Goal: Information Seeking & Learning: Find specific fact

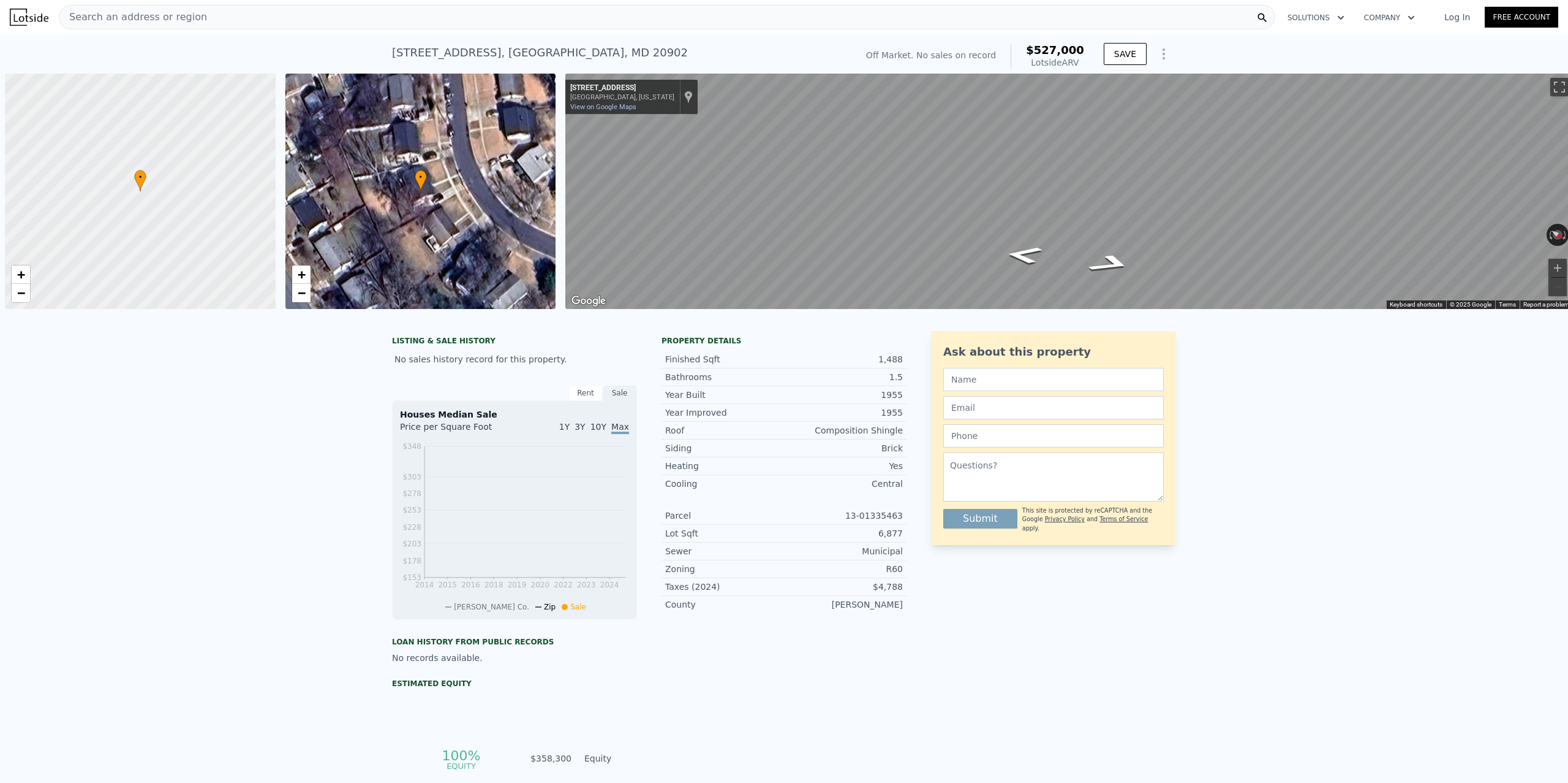
scroll to position [0, 5]
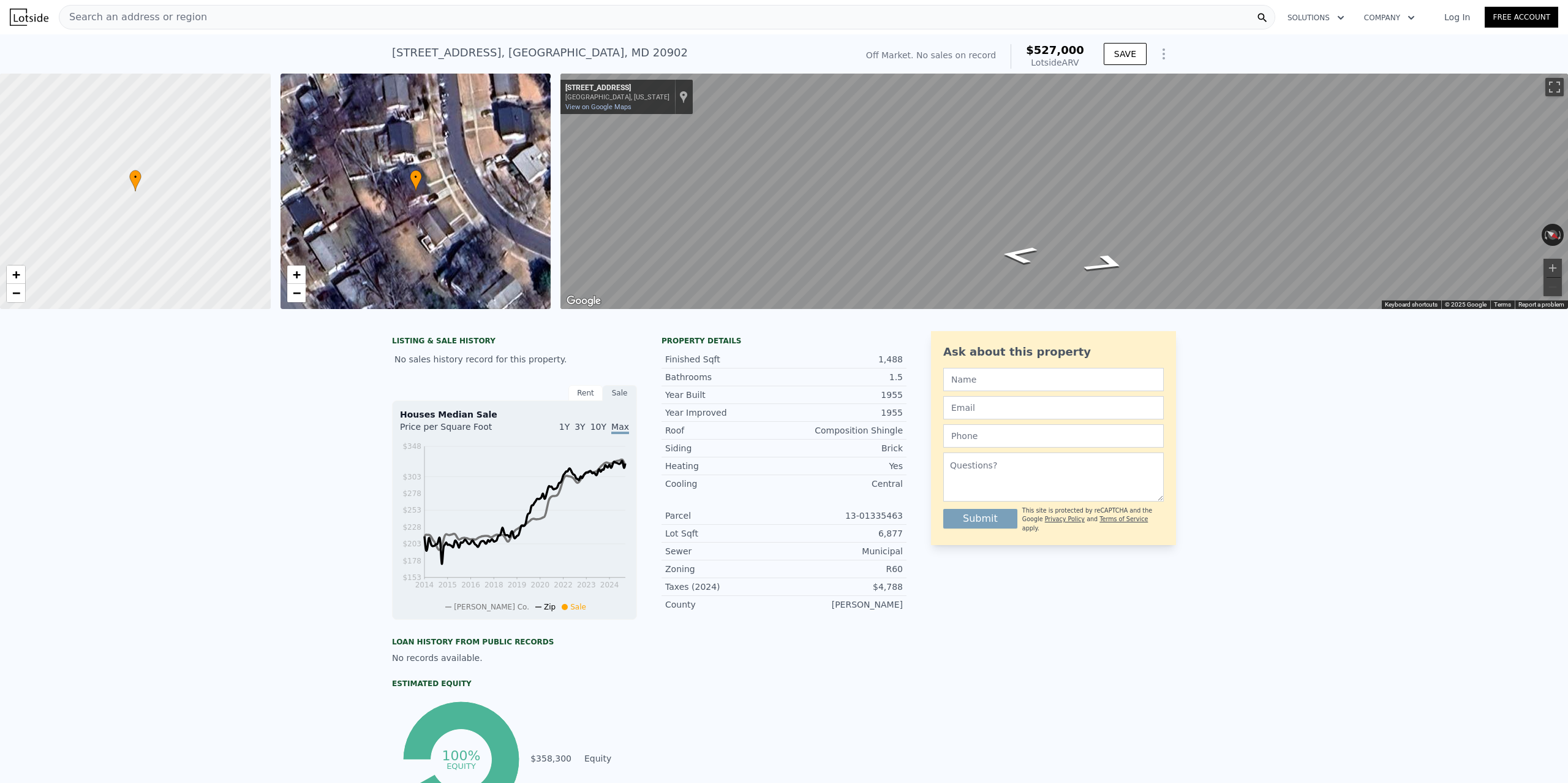
click at [283, 23] on div "Search an address or region" at bounding box center [667, 17] width 1217 height 24
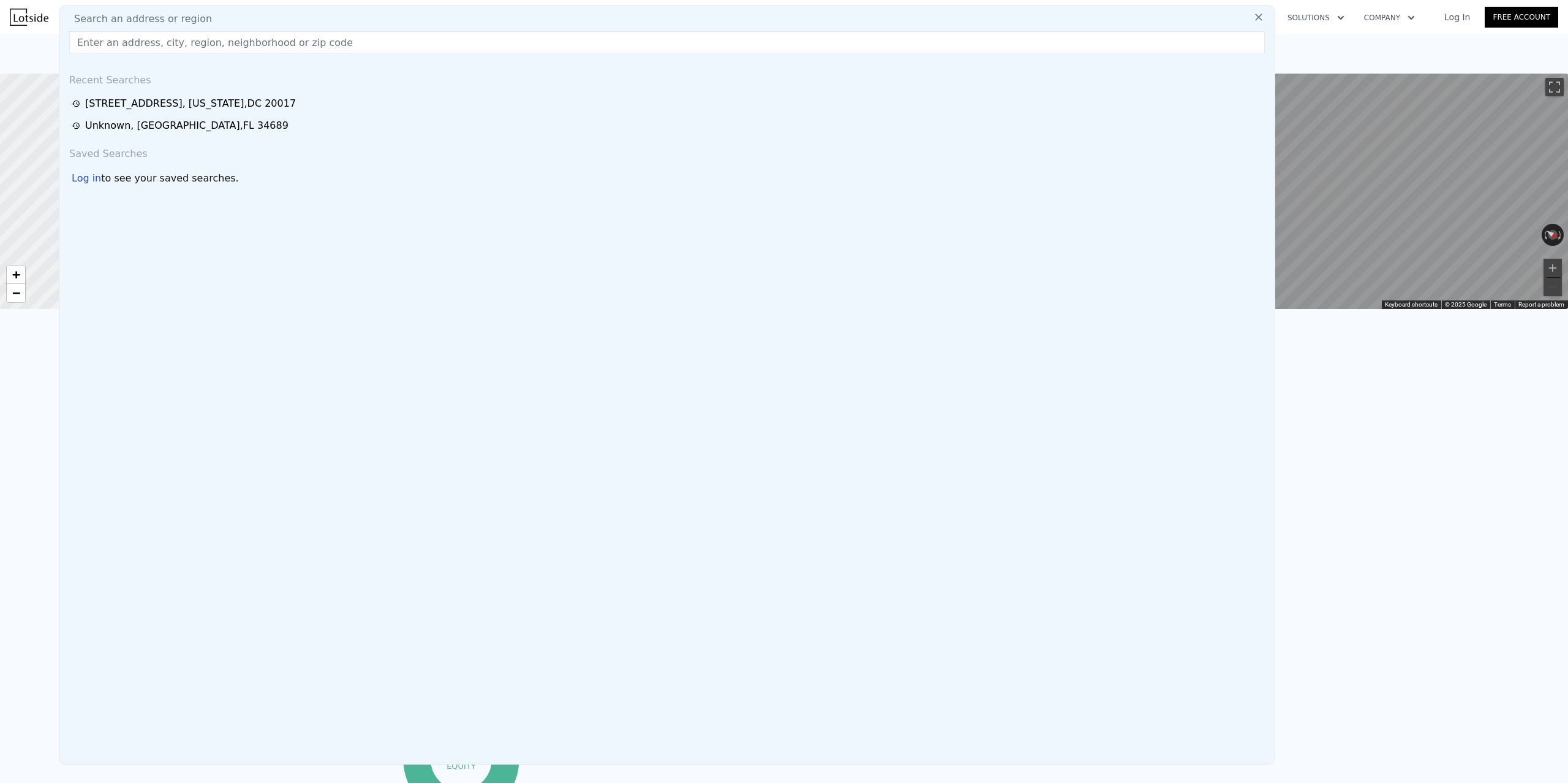
click at [219, 41] on input "text" at bounding box center [666, 42] width 1196 height 22
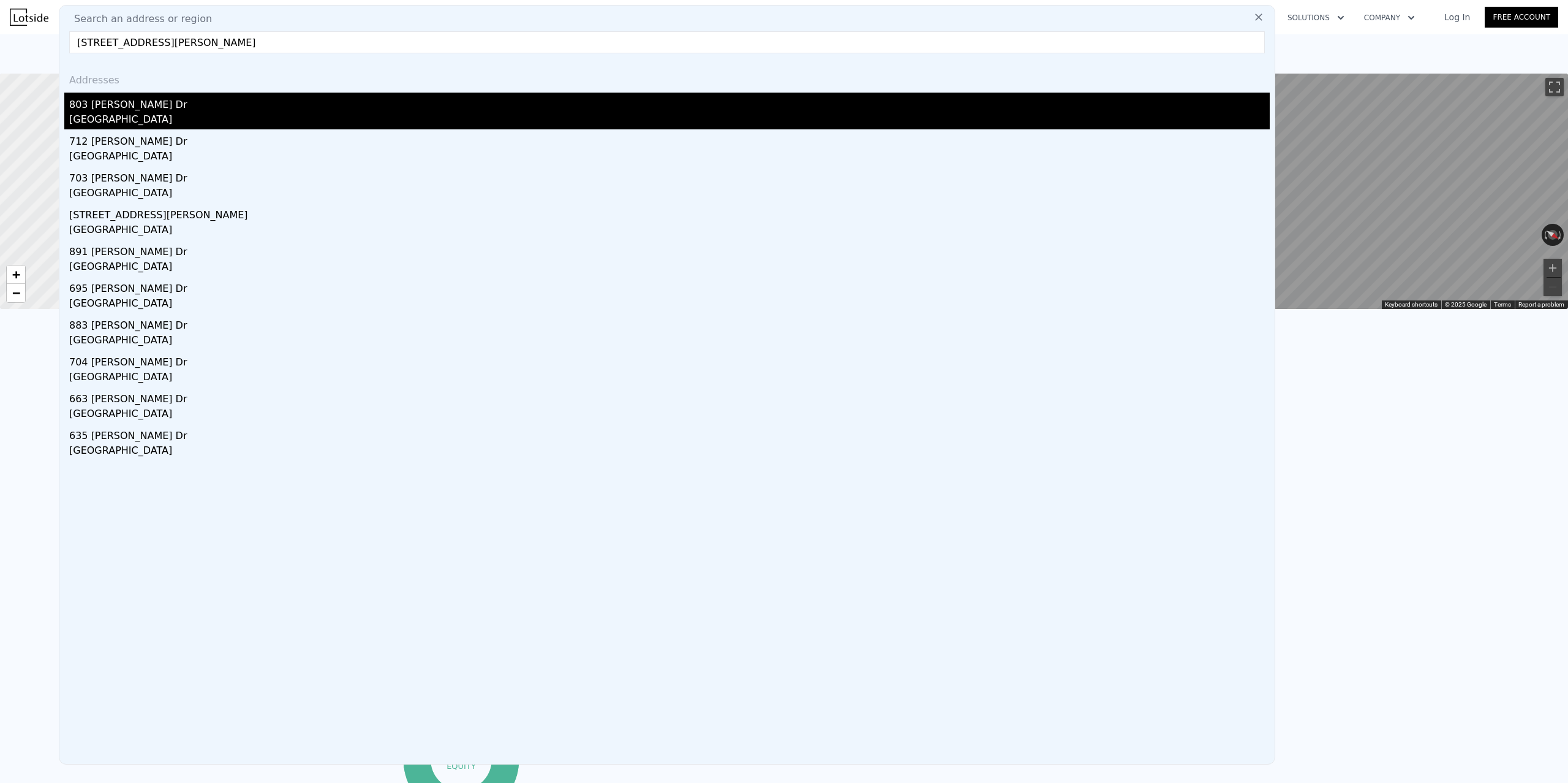
type input "[STREET_ADDRESS][PERSON_NAME]"
click at [272, 118] on div "[GEOGRAPHIC_DATA]" at bounding box center [669, 121] width 1201 height 17
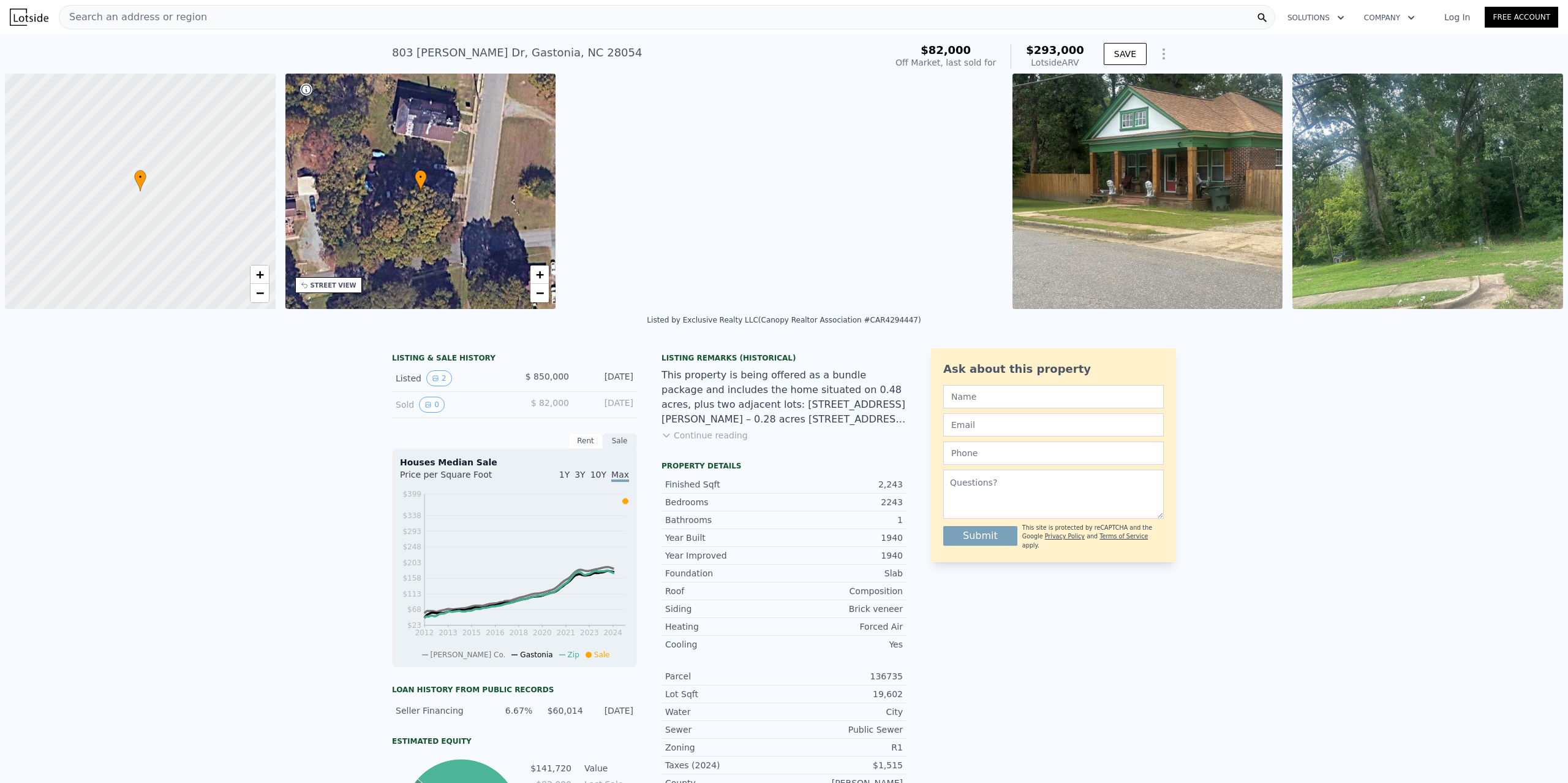
click at [709, 446] on div "Listing Remarks (Historical) This property is being offered as a bundle package…" at bounding box center [784, 404] width 245 height 103
click at [698, 425] on div "This property is being offered as a bundle package and includes the home situat…" at bounding box center [784, 397] width 245 height 59
click at [698, 433] on button "Continue reading" at bounding box center [705, 435] width 86 height 12
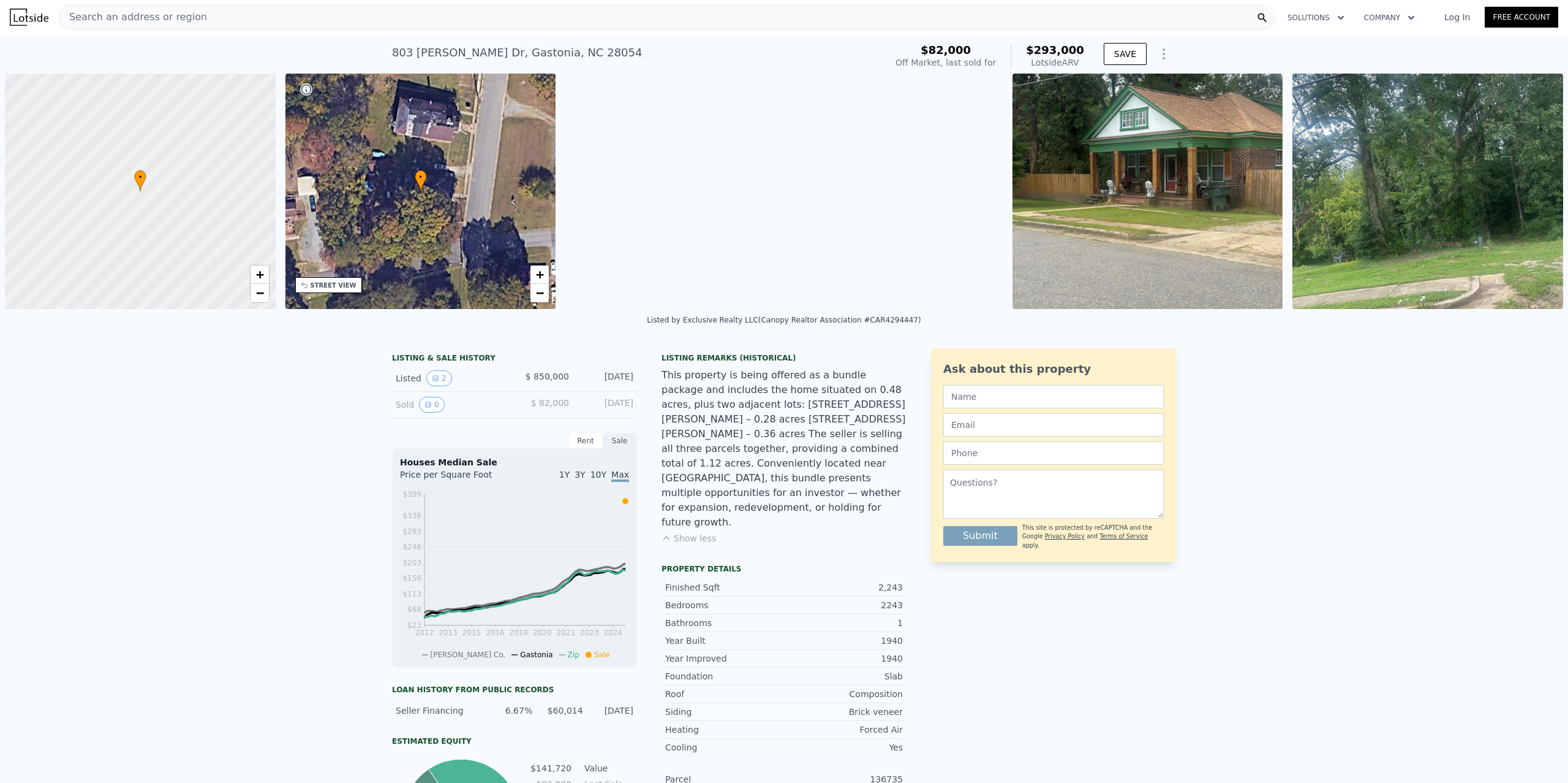
click at [916, 417] on div "LISTING & SALE HISTORY Listed 2 $ 850,000 [DATE] Sold 0 $ 82,000 [DATE] Rent Sa…" at bounding box center [784, 635] width 784 height 573
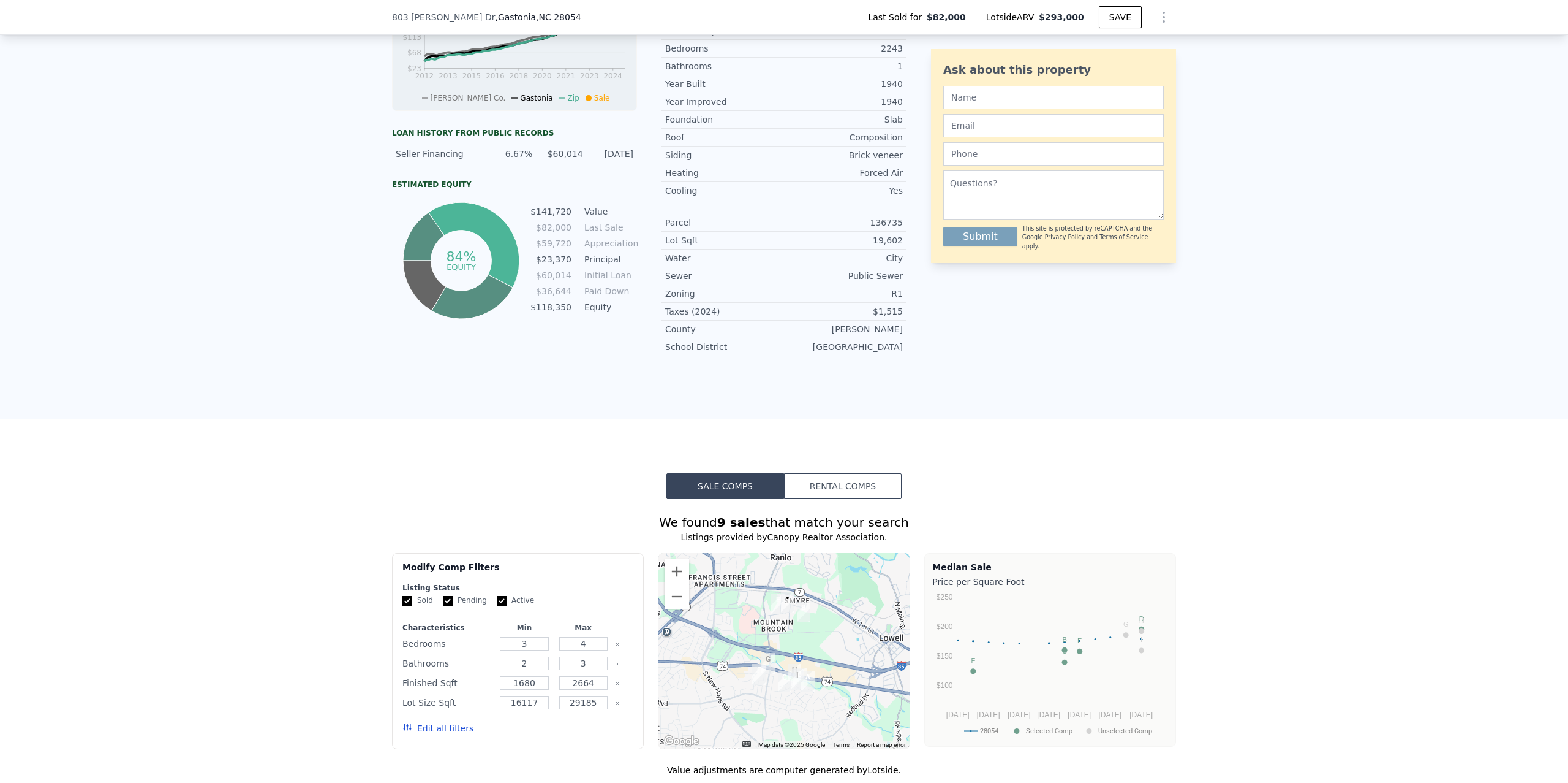
scroll to position [3, 0]
